Goal: Check status: Check status

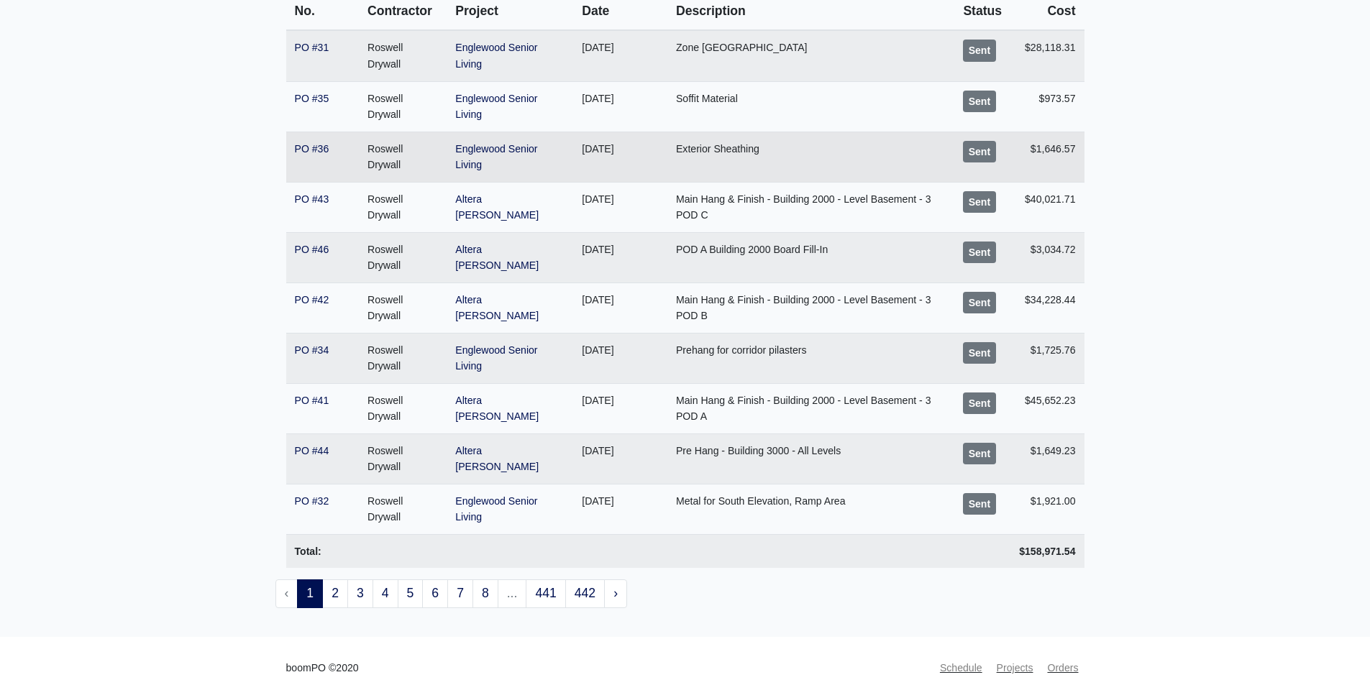
scroll to position [216, 0]
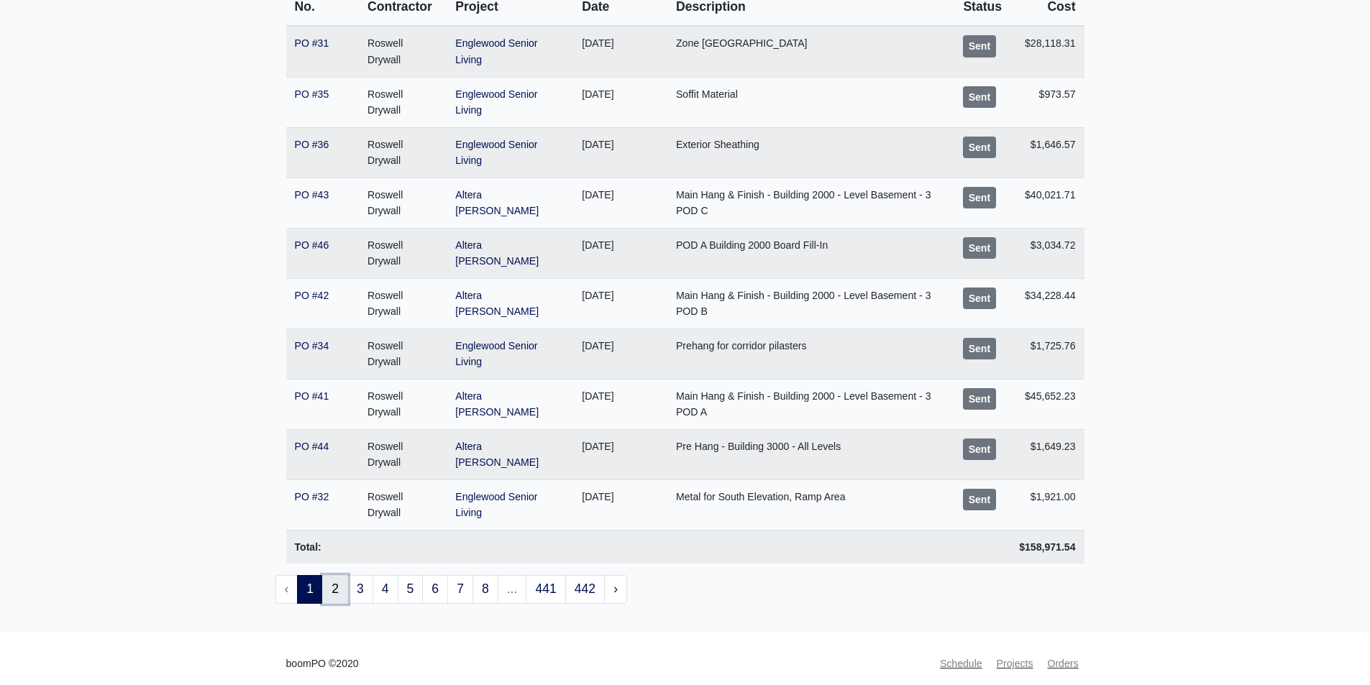
click at [335, 595] on link "2" at bounding box center [335, 589] width 26 height 29
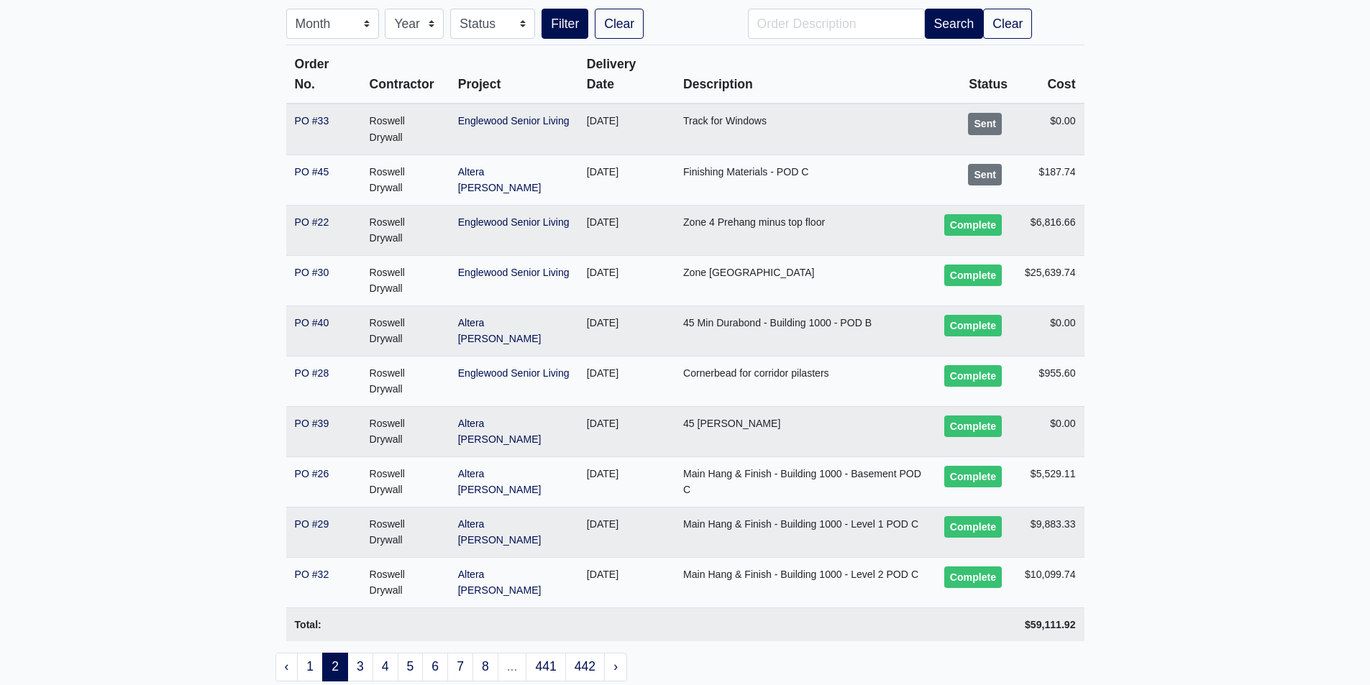
scroll to position [144, 0]
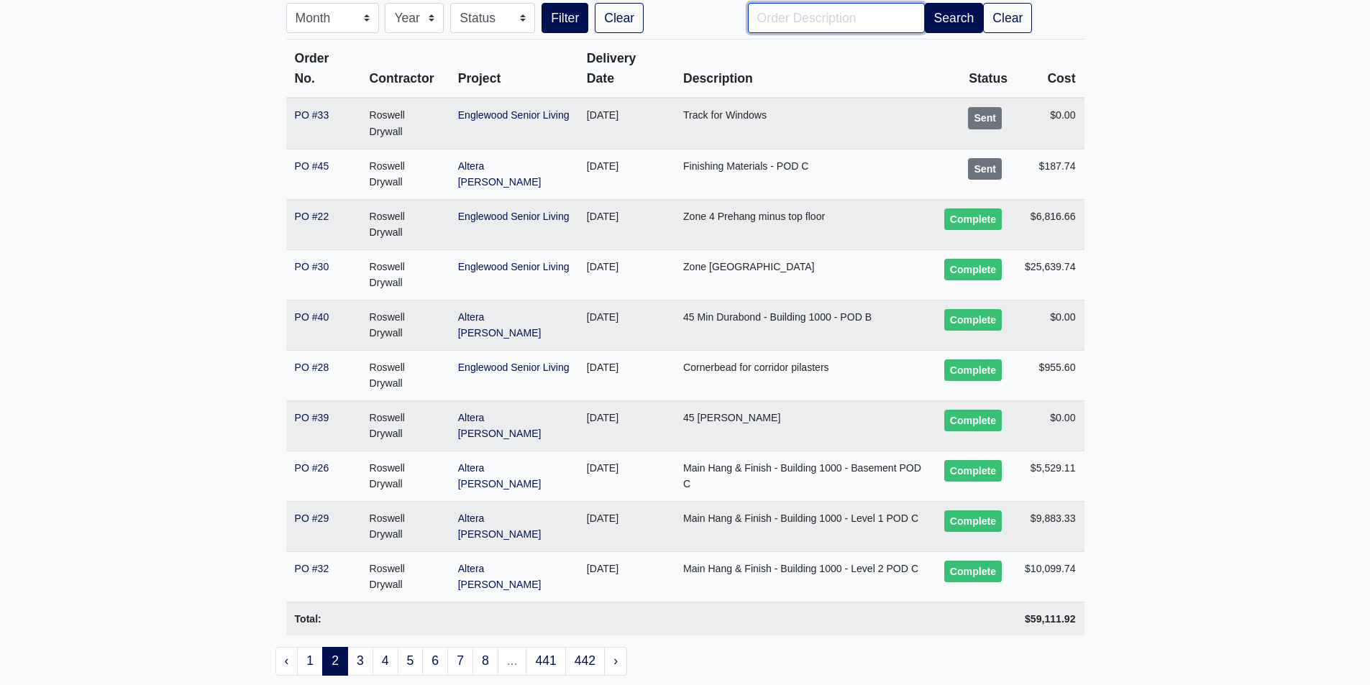
click at [831, 14] on input "Order Description" at bounding box center [836, 18] width 177 height 30
type input "Pod A"
click at [542, 3] on button "Filter" at bounding box center [565, 18] width 47 height 30
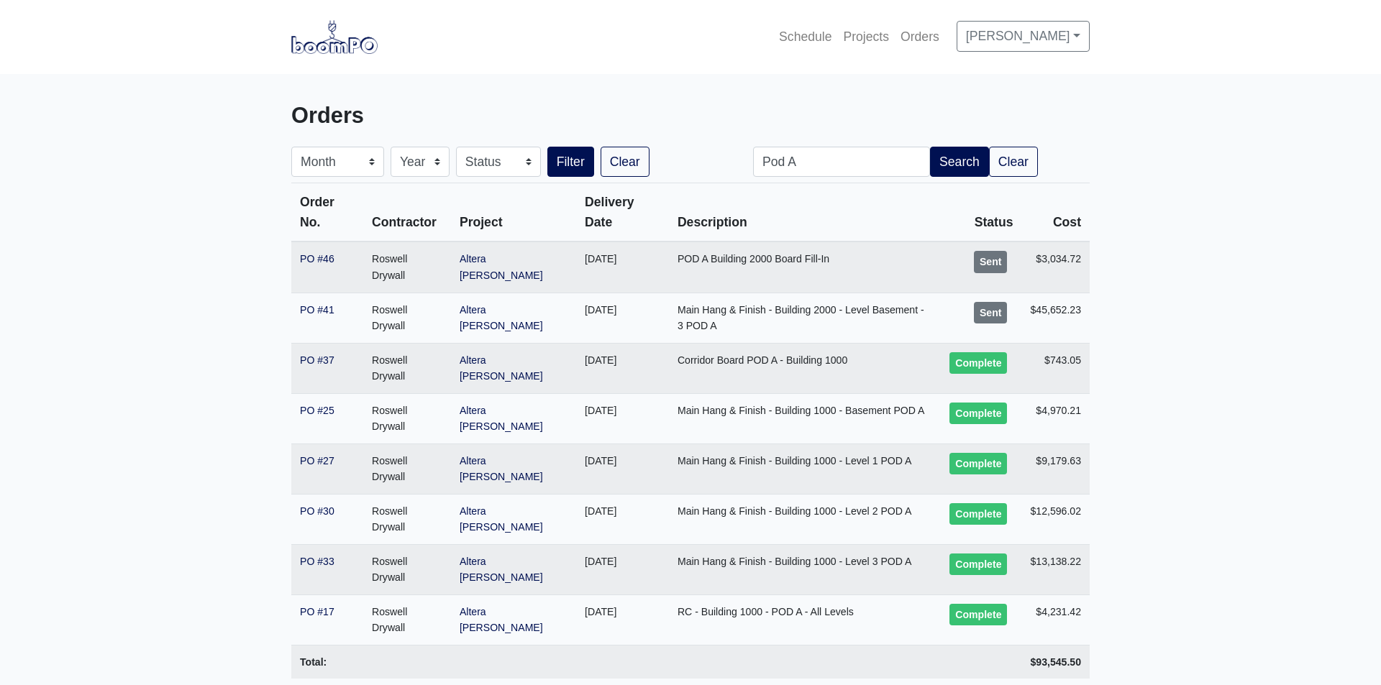
click at [198, 289] on main "Orders Month January February March April May June July August September Octobe…" at bounding box center [690, 391] width 1381 height 634
click at [309, 556] on link "PO #33" at bounding box center [317, 562] width 35 height 12
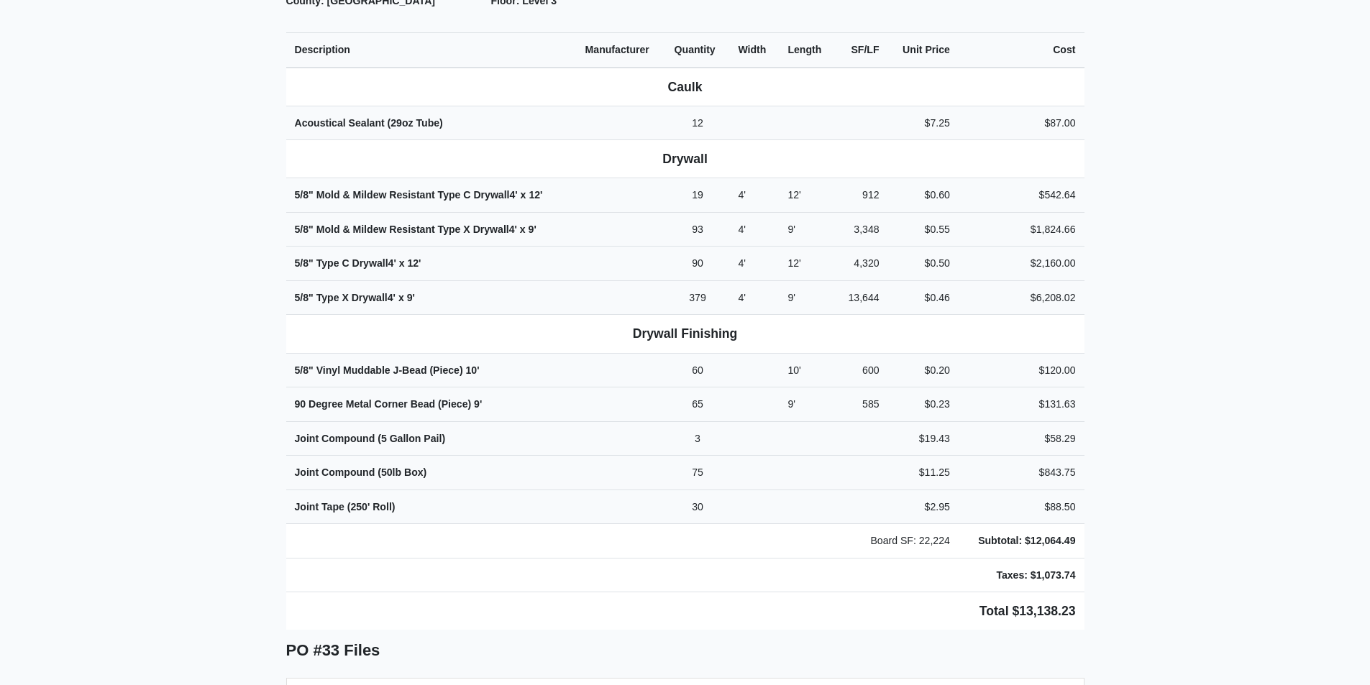
scroll to position [503, 0]
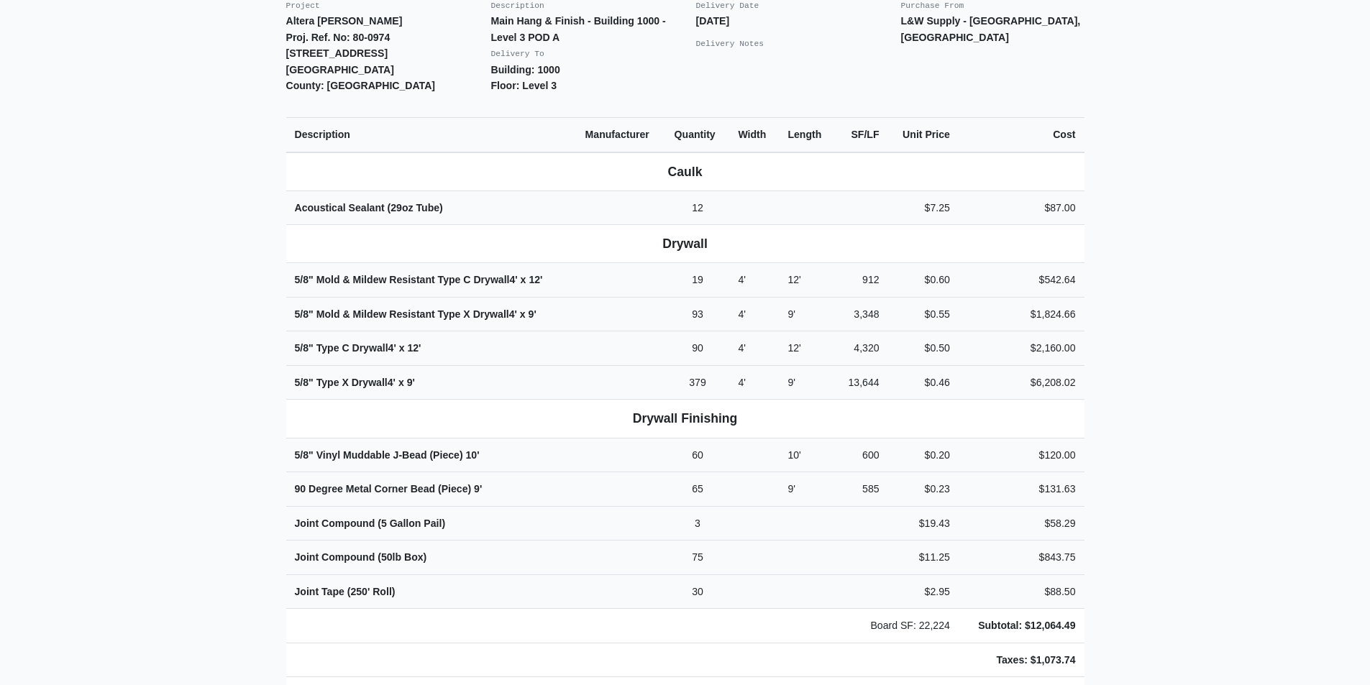
scroll to position [503, 0]
